Goal: Task Accomplishment & Management: Manage account settings

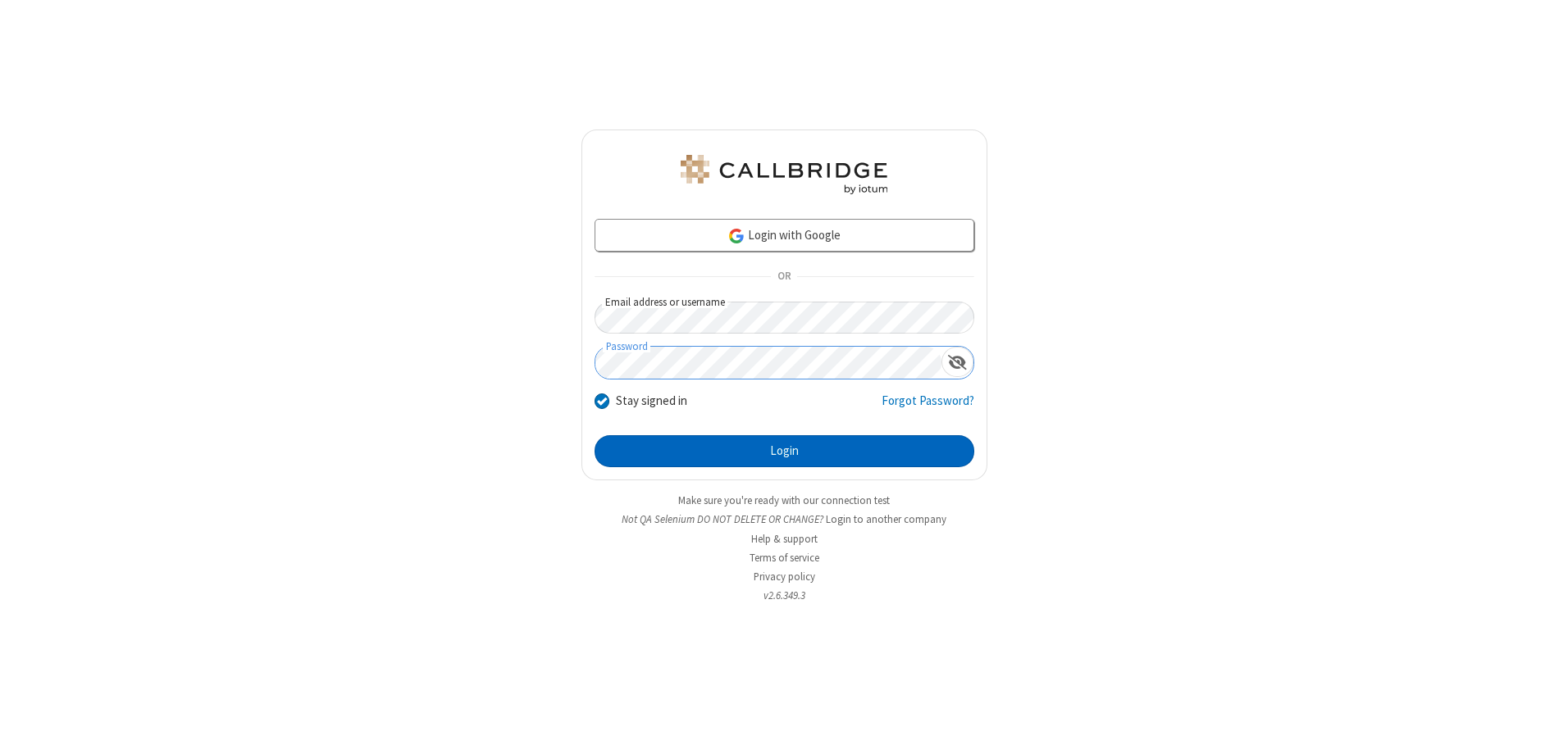
click at [784, 451] on button "Login" at bounding box center [784, 452] width 380 height 33
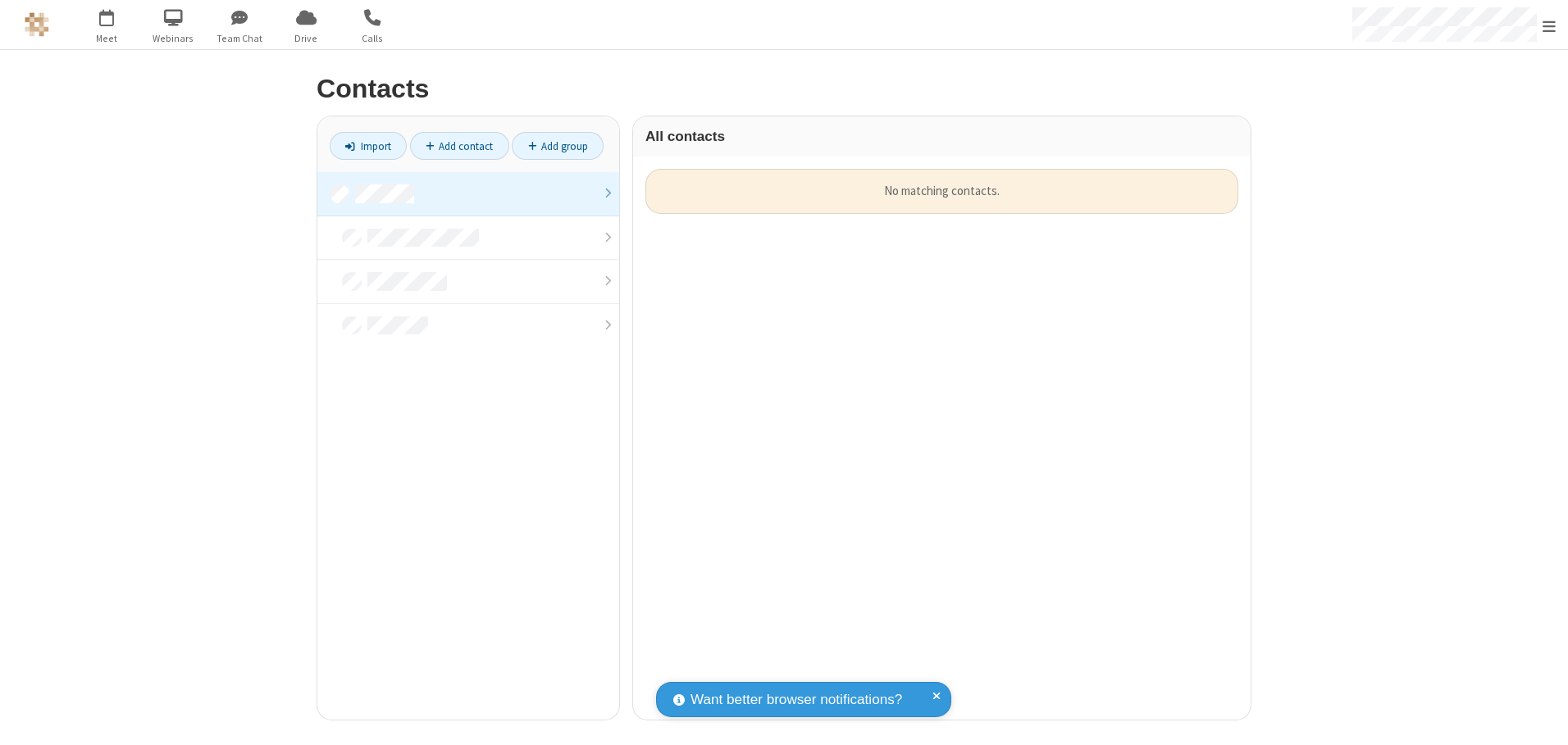
scroll to position [551, 605]
click at [468, 193] on link at bounding box center [468, 194] width 302 height 44
click at [459, 146] on link "Add contact" at bounding box center [459, 146] width 99 height 28
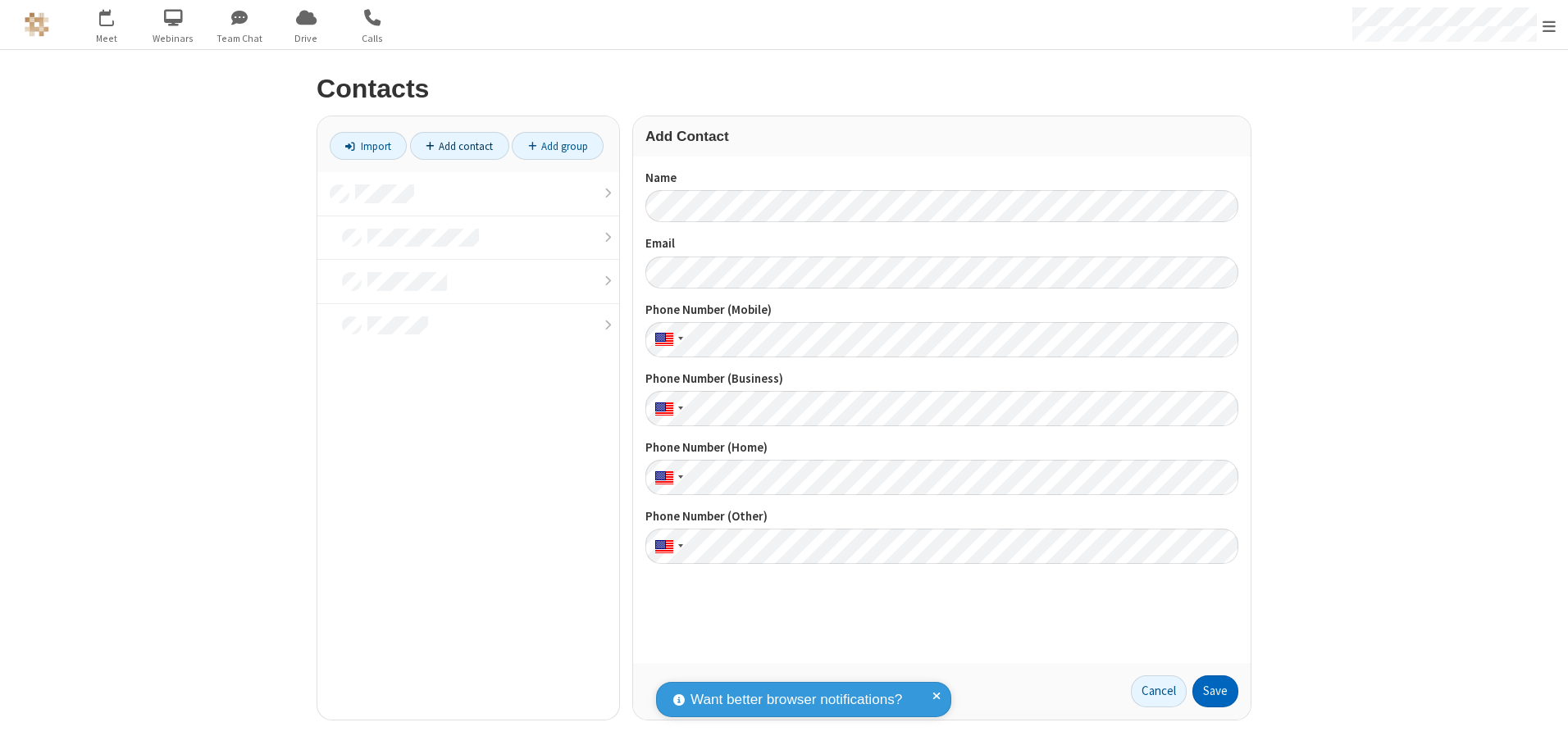
click at [1215, 691] on button "Save" at bounding box center [1215, 692] width 46 height 33
